Goal: Task Accomplishment & Management: Use online tool/utility

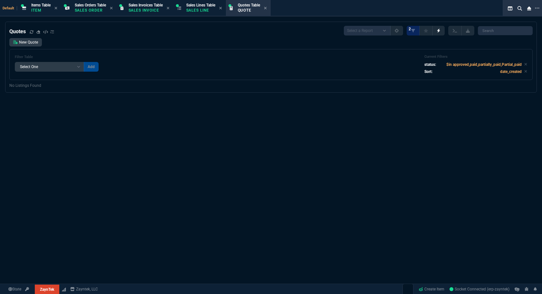
select select
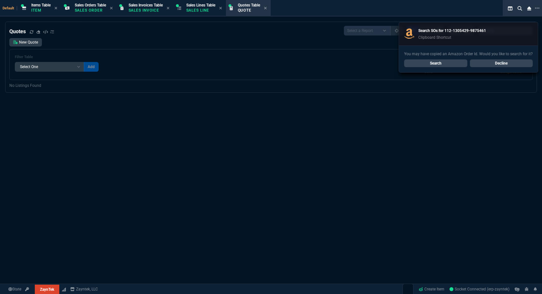
click at [448, 61] on link "Search" at bounding box center [435, 63] width 63 height 8
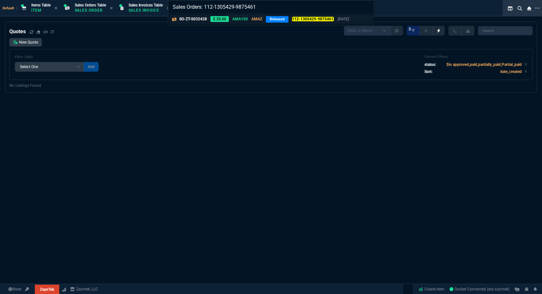
click at [185, 18] on p "SO-ZT-0032428" at bounding box center [193, 19] width 28 height 6
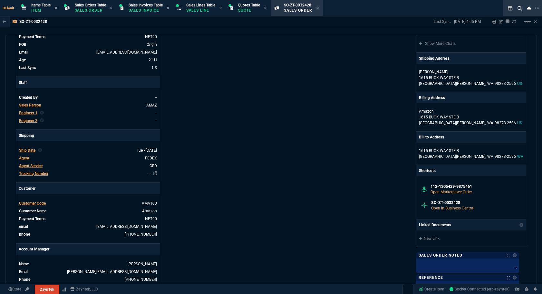
scroll to position [10, 0]
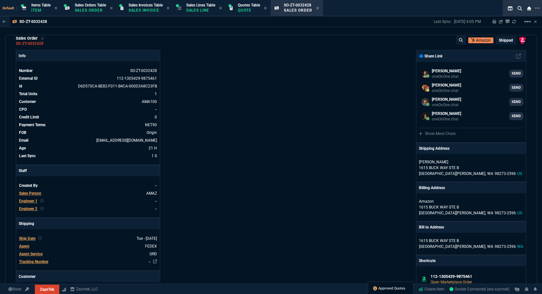
click at [396, 287] on span "Approved Quotes" at bounding box center [391, 288] width 27 height 5
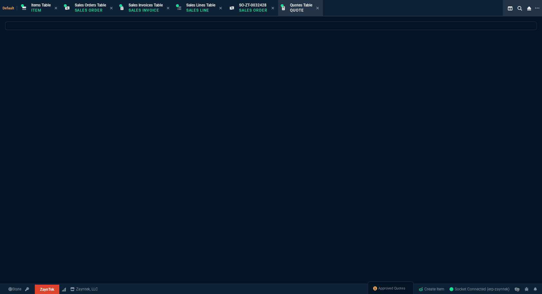
select select
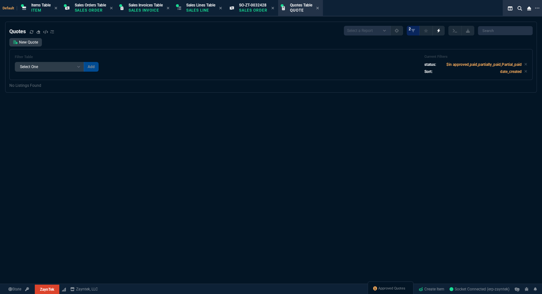
click at [377, 284] on div "Approved Quotes" at bounding box center [391, 288] width 46 height 15
click at [378, 290] on span "Approved Quotes" at bounding box center [391, 288] width 27 height 5
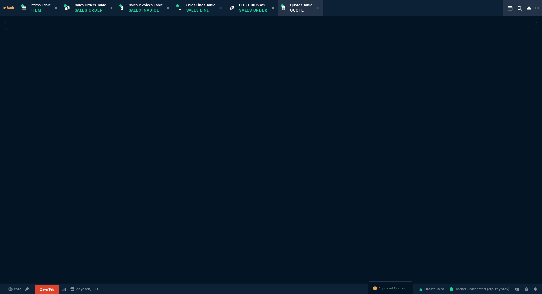
select select
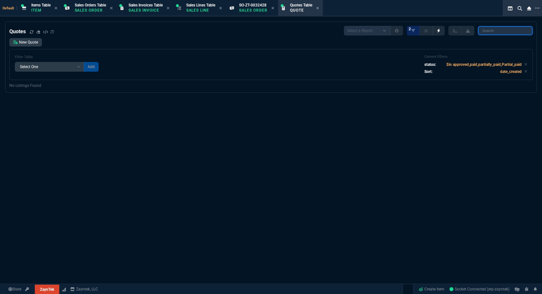
click at [503, 33] on input "search" at bounding box center [505, 30] width 55 height 9
click at [492, 32] on input "search" at bounding box center [505, 30] width 55 height 9
paste input "Q-ZT-206109"
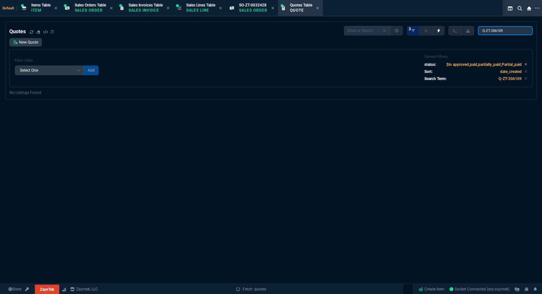
type input "Q-ZT-206109"
click at [521, 64] on p "$in approved,paid,partially_paid,Partial_paid" at bounding box center [486, 65] width 81 height 6
click at [524, 65] on icon at bounding box center [525, 64] width 3 height 4
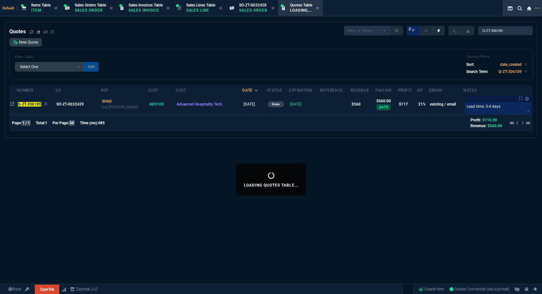
click at [32, 106] on div "Q-ZT-206109" at bounding box center [36, 104] width 37 height 6
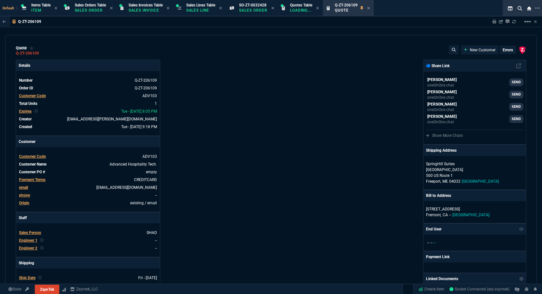
type input "25"
type input "140"
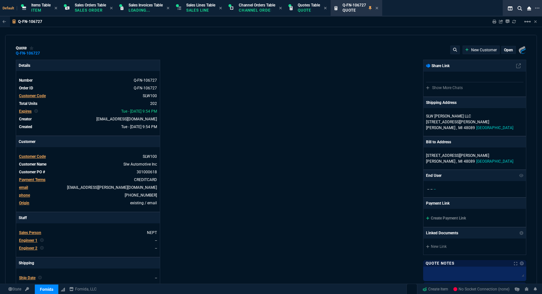
select select "12: [PERSON_NAME]"
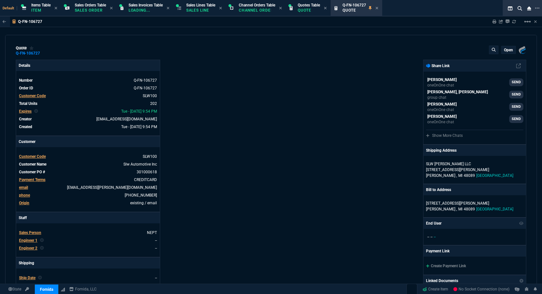
type input "19"
type input "8"
type input "18"
type input "145"
type input "100"
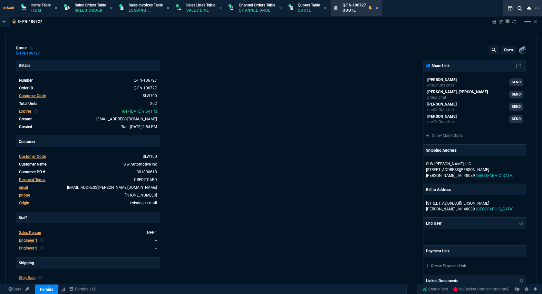
type input "314"
type input "28"
type input "3"
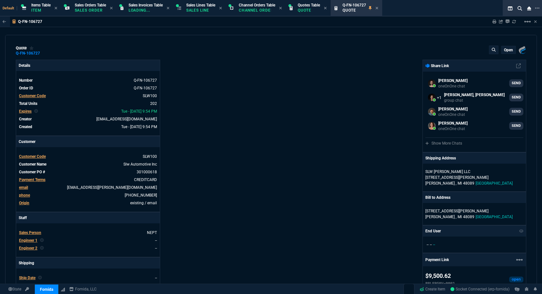
click at [300, 264] on div "Fornida, LLC [STREET_ADDRESS] Share Link [PERSON_NAME] Over oneOnOne chat SEND …" at bounding box center [398, 251] width 255 height 382
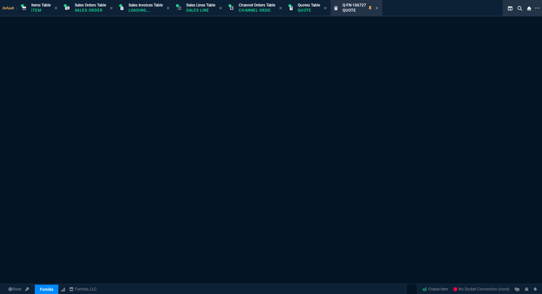
select select "12: [PERSON_NAME]"
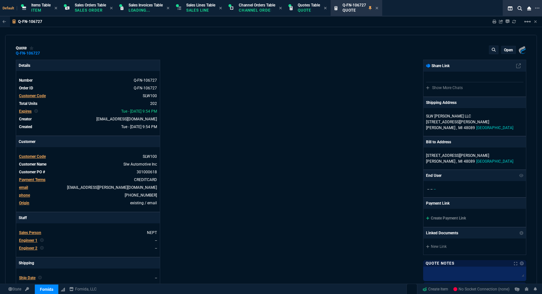
type input "19"
type input "8"
type input "18"
type input "145"
type input "100"
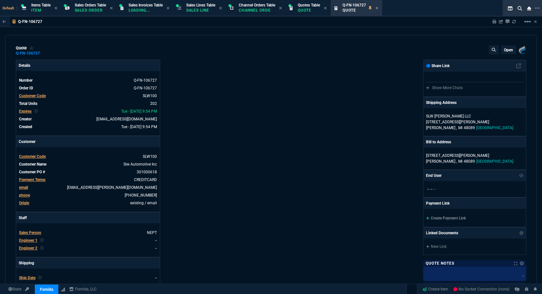
type input "314"
type input "28"
type input "3"
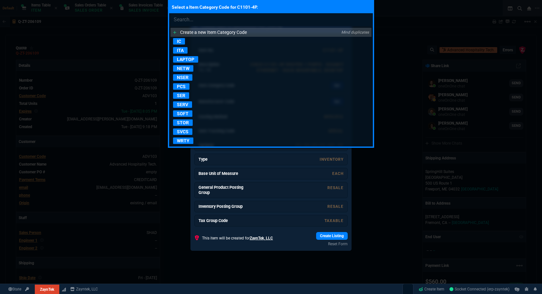
click at [186, 96] on p "SER" at bounding box center [181, 95] width 16 height 6
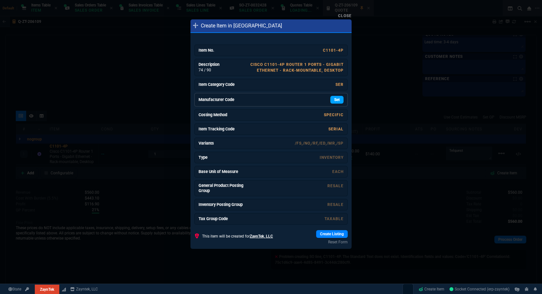
click at [338, 100] on link "Set" at bounding box center [336, 100] width 13 height 8
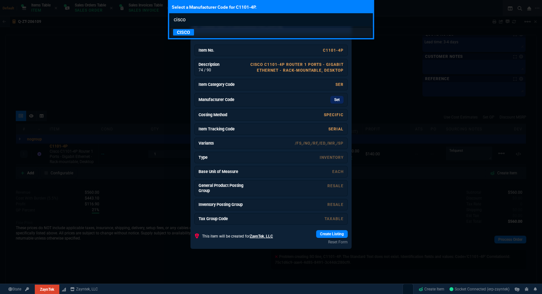
type input "cisco"
click at [190, 32] on p "CISCO" at bounding box center [183, 32] width 21 height 6
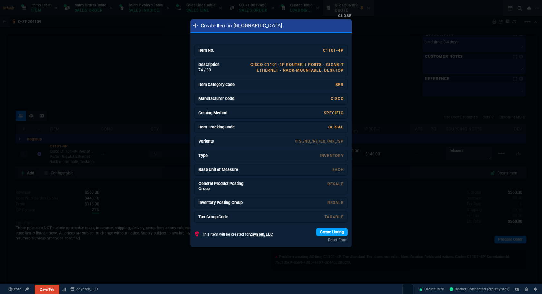
click at [325, 229] on link "Create Listing" at bounding box center [332, 232] width 32 height 8
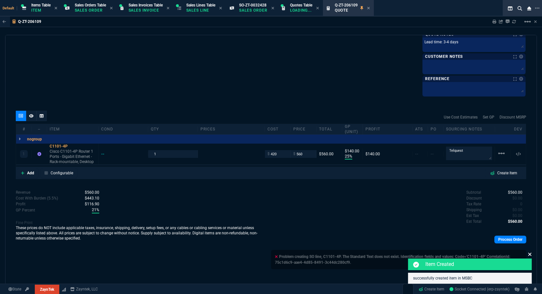
click at [528, 251] on icon at bounding box center [530, 253] width 4 height 5
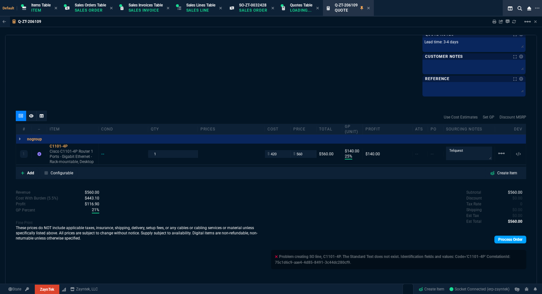
click at [512, 241] on link "Process Order" at bounding box center [510, 239] width 32 height 8
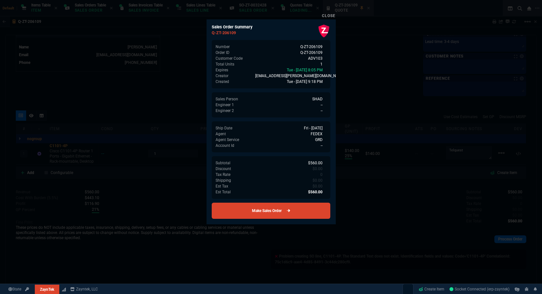
click at [309, 213] on link "Make Sales Order" at bounding box center [271, 210] width 119 height 16
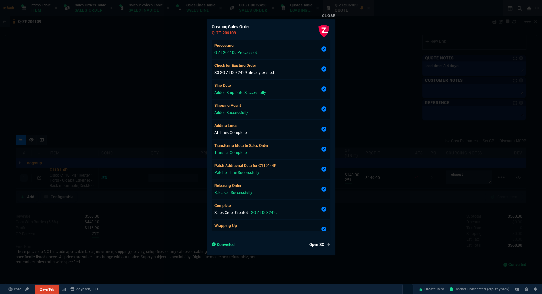
type input "25"
type input "140"
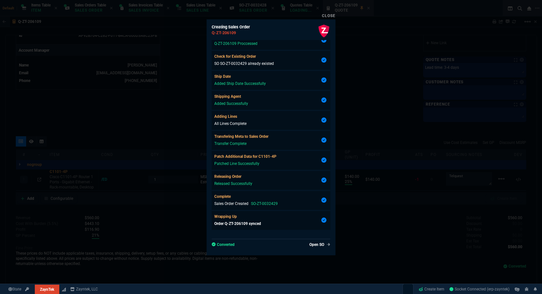
scroll to position [365, 0]
click at [320, 245] on link "Open SO" at bounding box center [319, 244] width 24 height 6
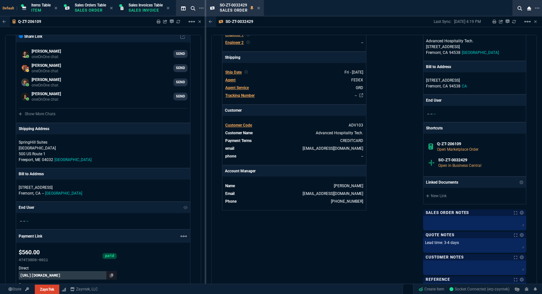
scroll to position [293, 0]
